Goal: Task Accomplishment & Management: Use online tool/utility

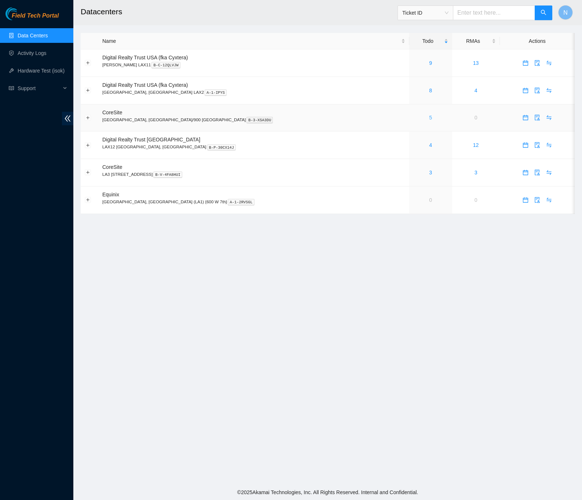
click at [429, 119] on link "5" at bounding box center [430, 118] width 3 height 6
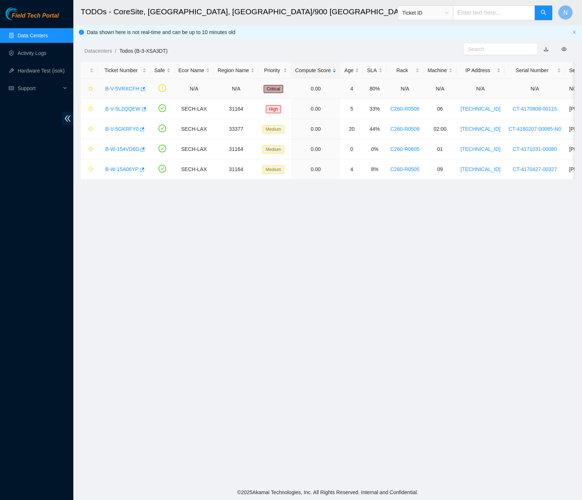
click at [128, 86] on link "B-V-5VRXCFH" at bounding box center [122, 89] width 34 height 6
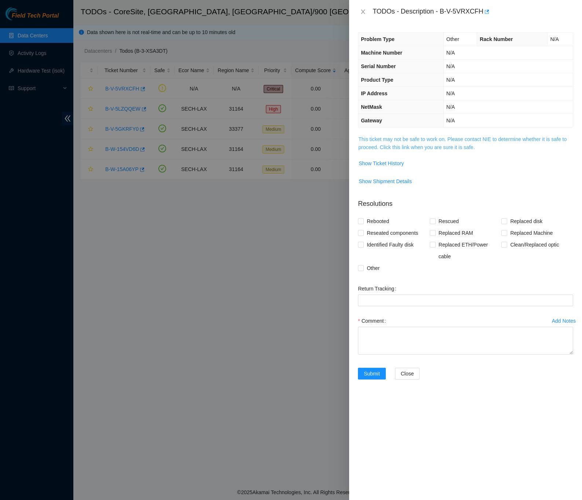
click at [447, 145] on link "This ticket may not be safe to work on. Please contact NIE to determine whether…" at bounding box center [462, 143] width 208 height 14
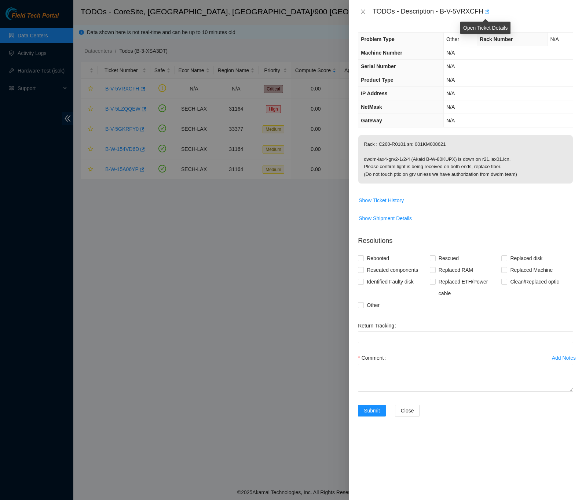
click at [485, 11] on icon "button" at bounding box center [485, 11] width 5 height 5
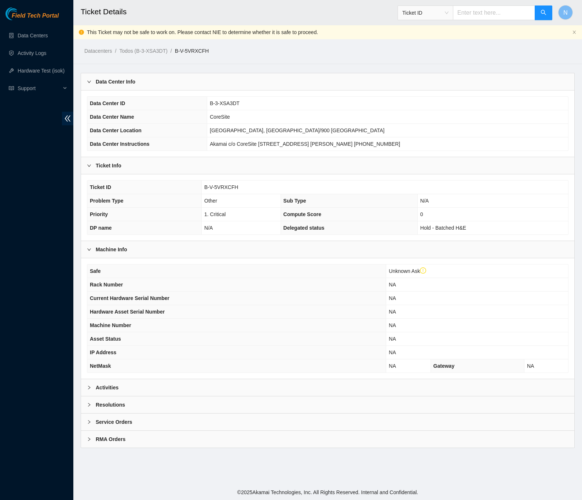
click at [110, 387] on div "Activities" at bounding box center [327, 387] width 493 height 17
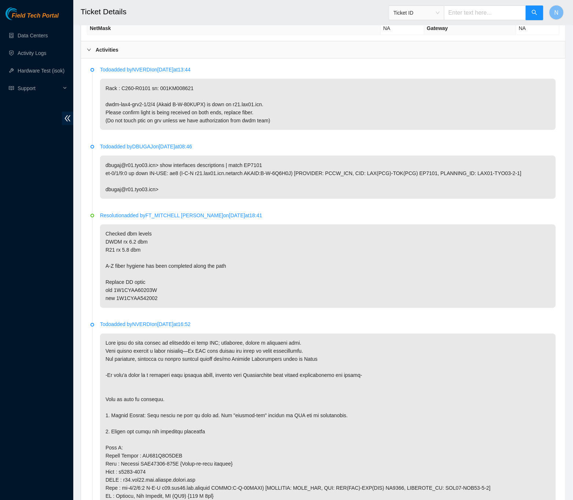
scroll to position [385, 0]
